Goal: Information Seeking & Learning: Get advice/opinions

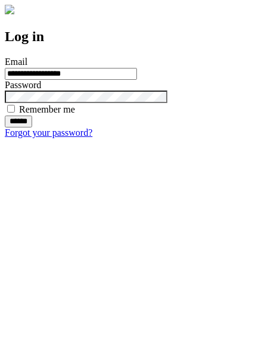
type input "**********"
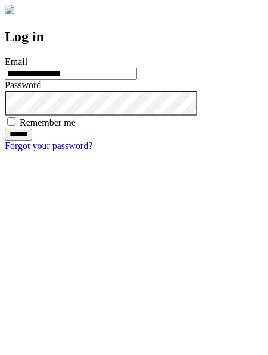
click at [32, 140] on input "******" at bounding box center [18, 135] width 27 height 12
